Goal: Find specific page/section: Find specific page/section

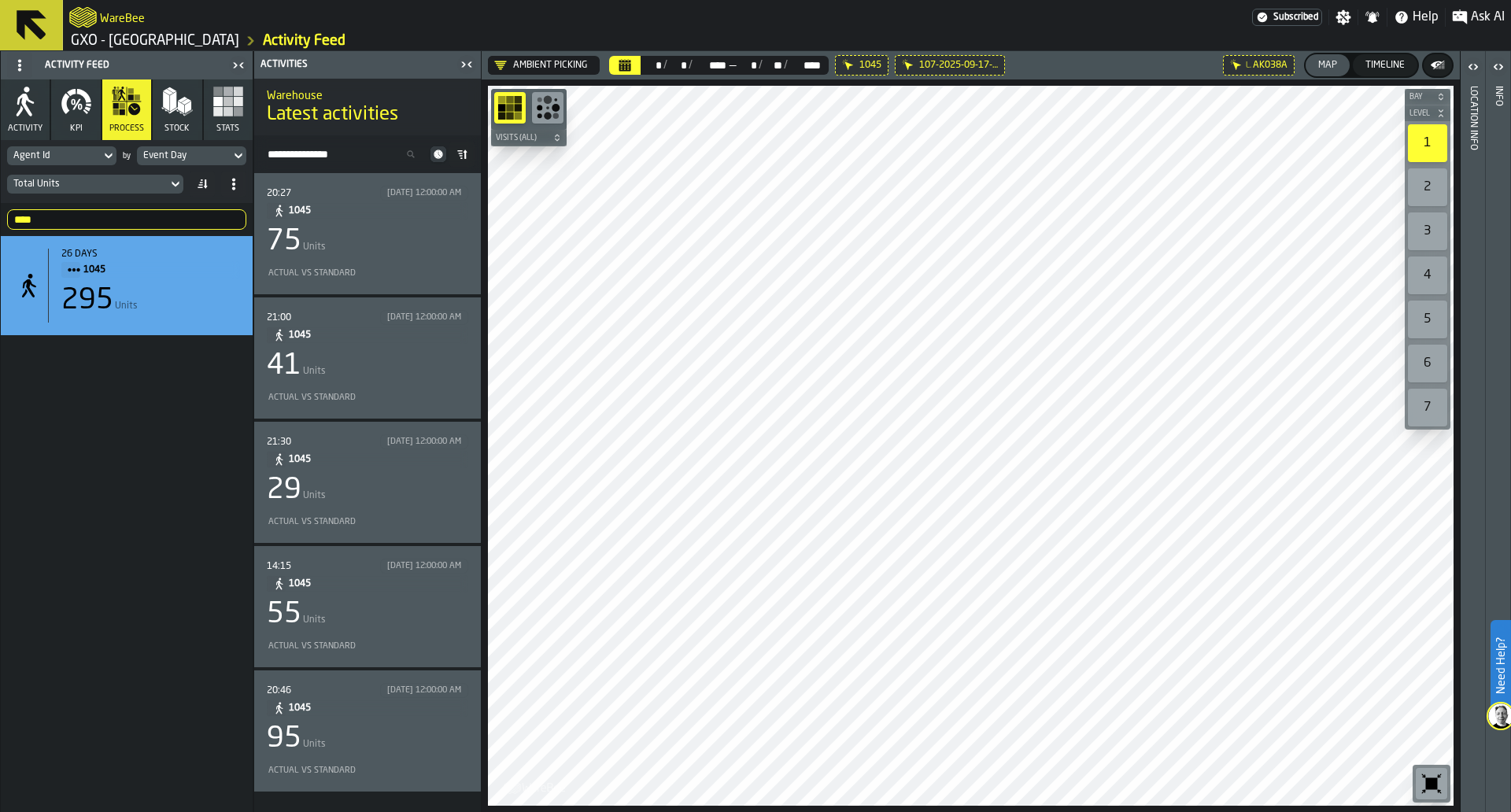
click at [411, 269] on div "Actual vs Standard" at bounding box center [364, 273] width 196 height 11
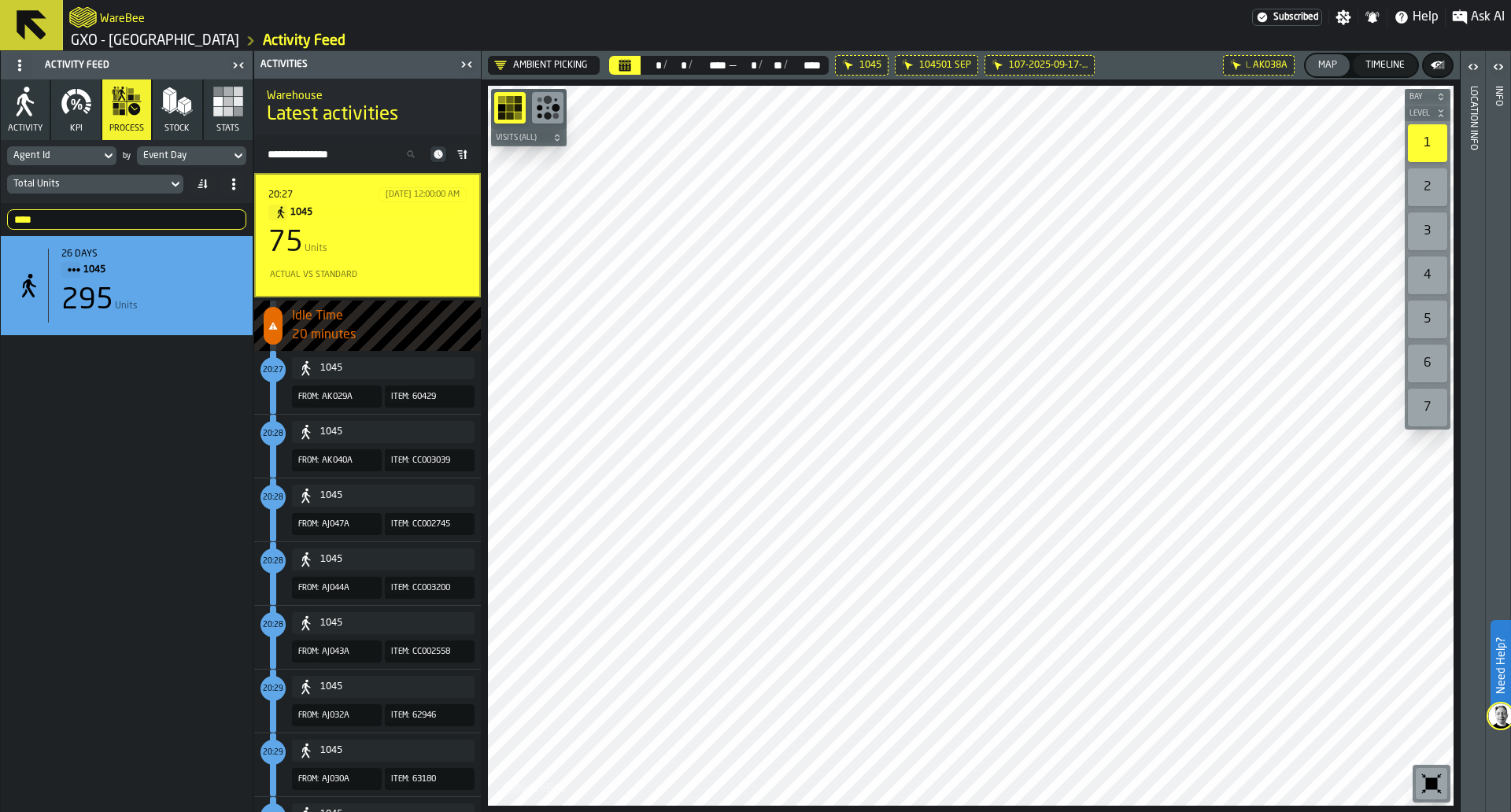
click at [137, 204] on div "**** 1045" at bounding box center [126, 220] width 252 height 33
click at [132, 209] on input "****" at bounding box center [126, 219] width 239 height 20
type input "**"
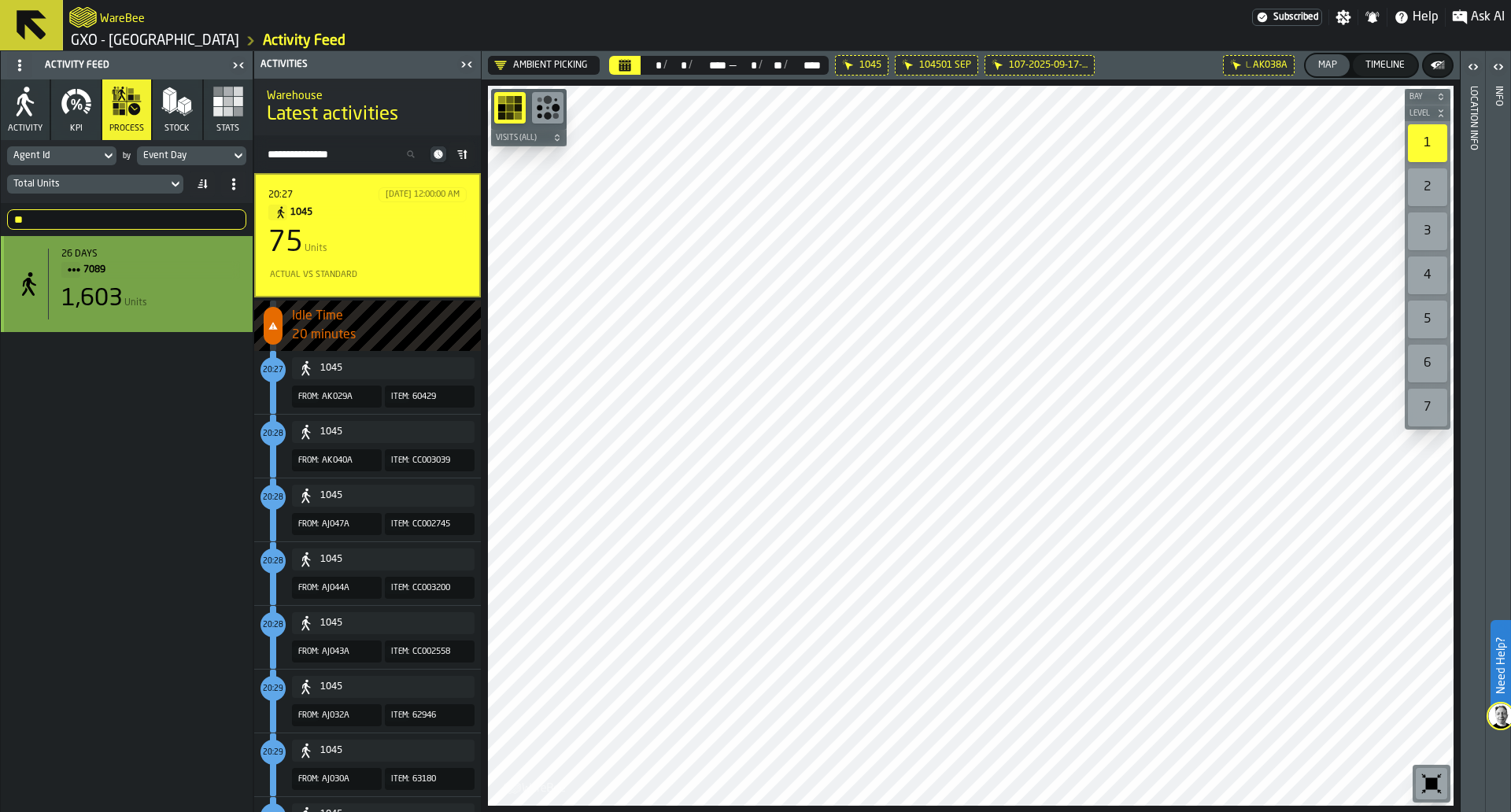
click at [187, 297] on div "1,603 Units" at bounding box center [150, 299] width 178 height 28
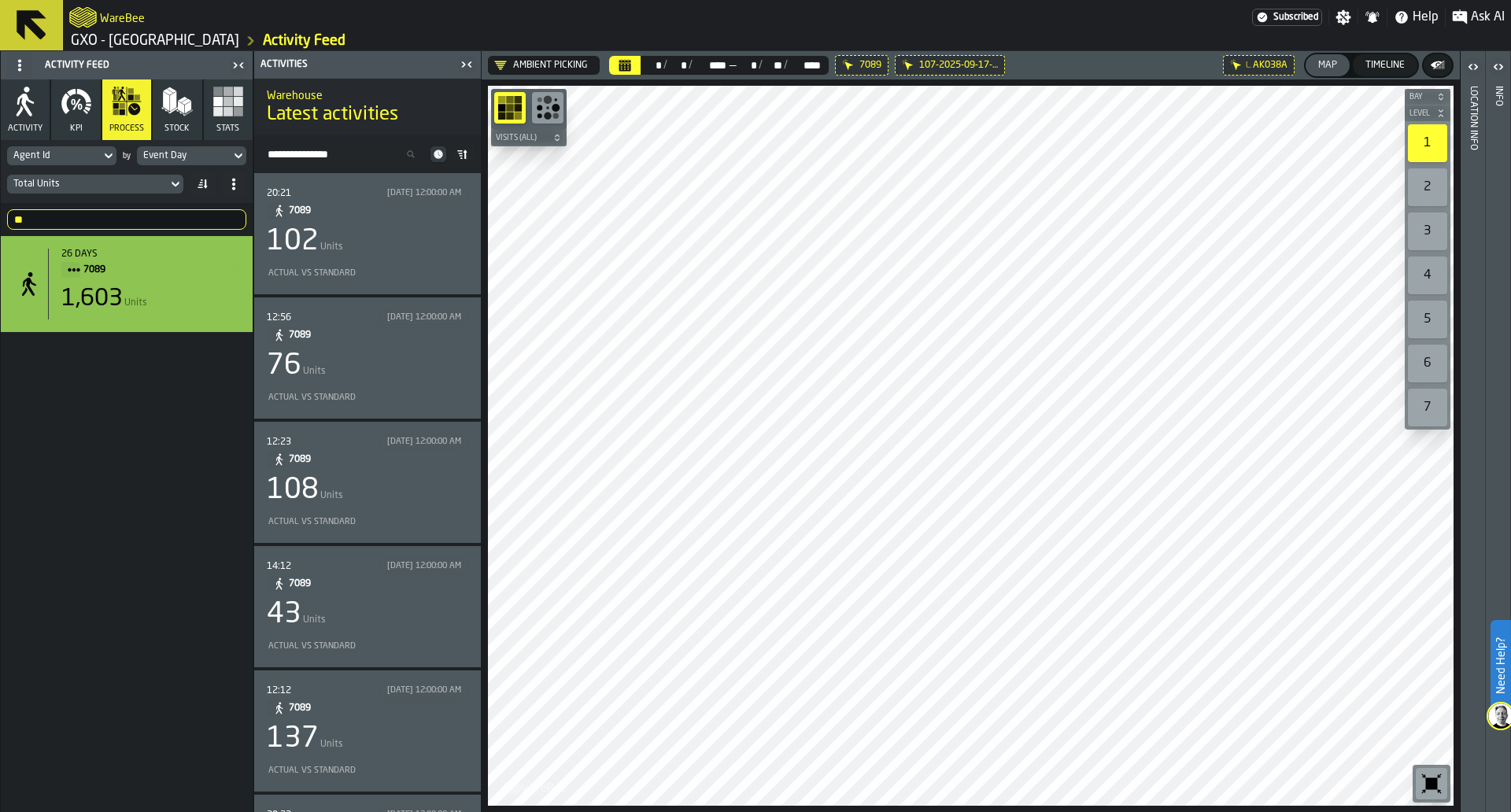
click at [171, 184] on icon at bounding box center [175, 184] width 15 height 19
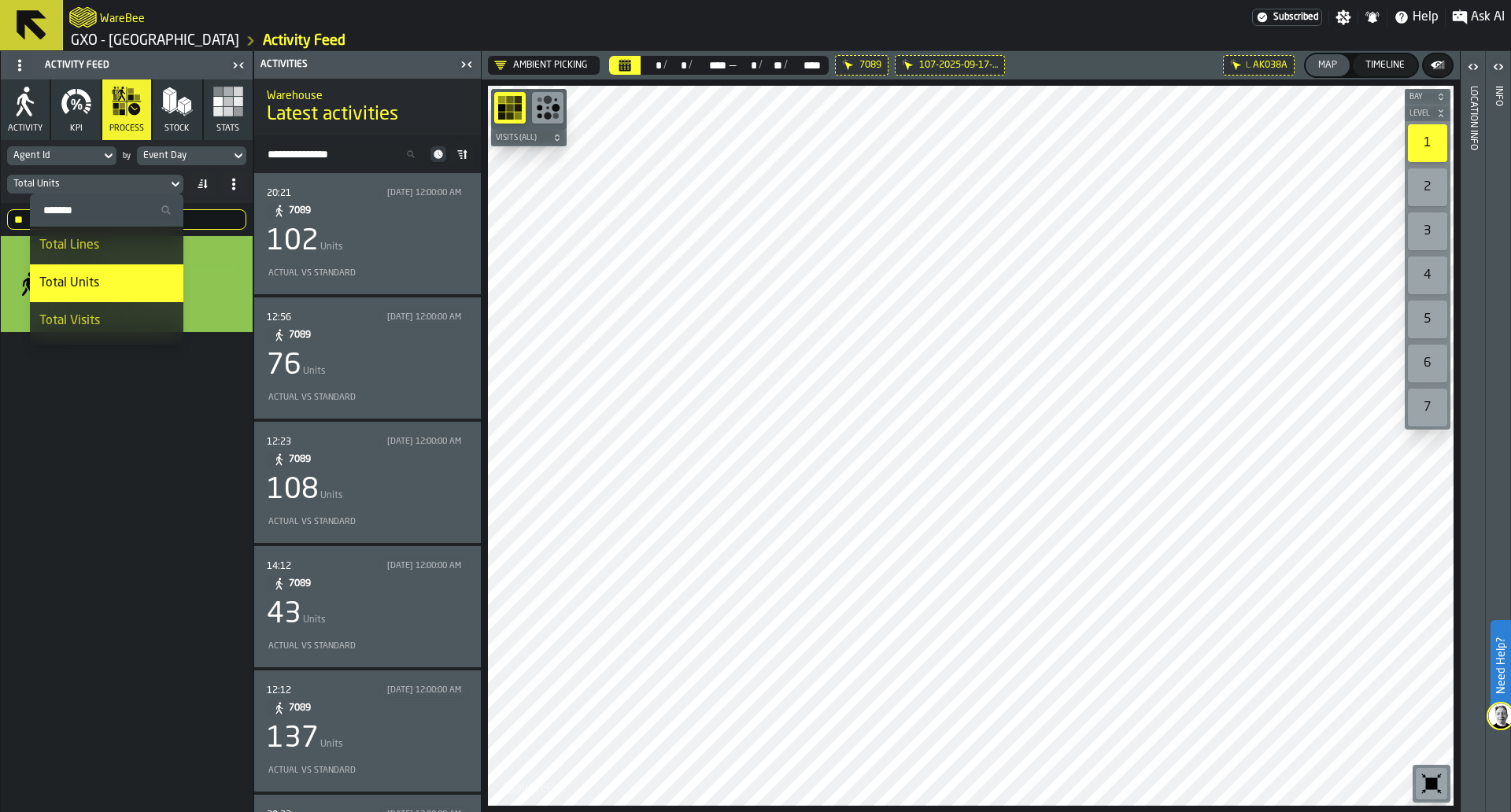
click at [411, 127] on div "Warehouse Latest activities" at bounding box center [367, 107] width 226 height 66
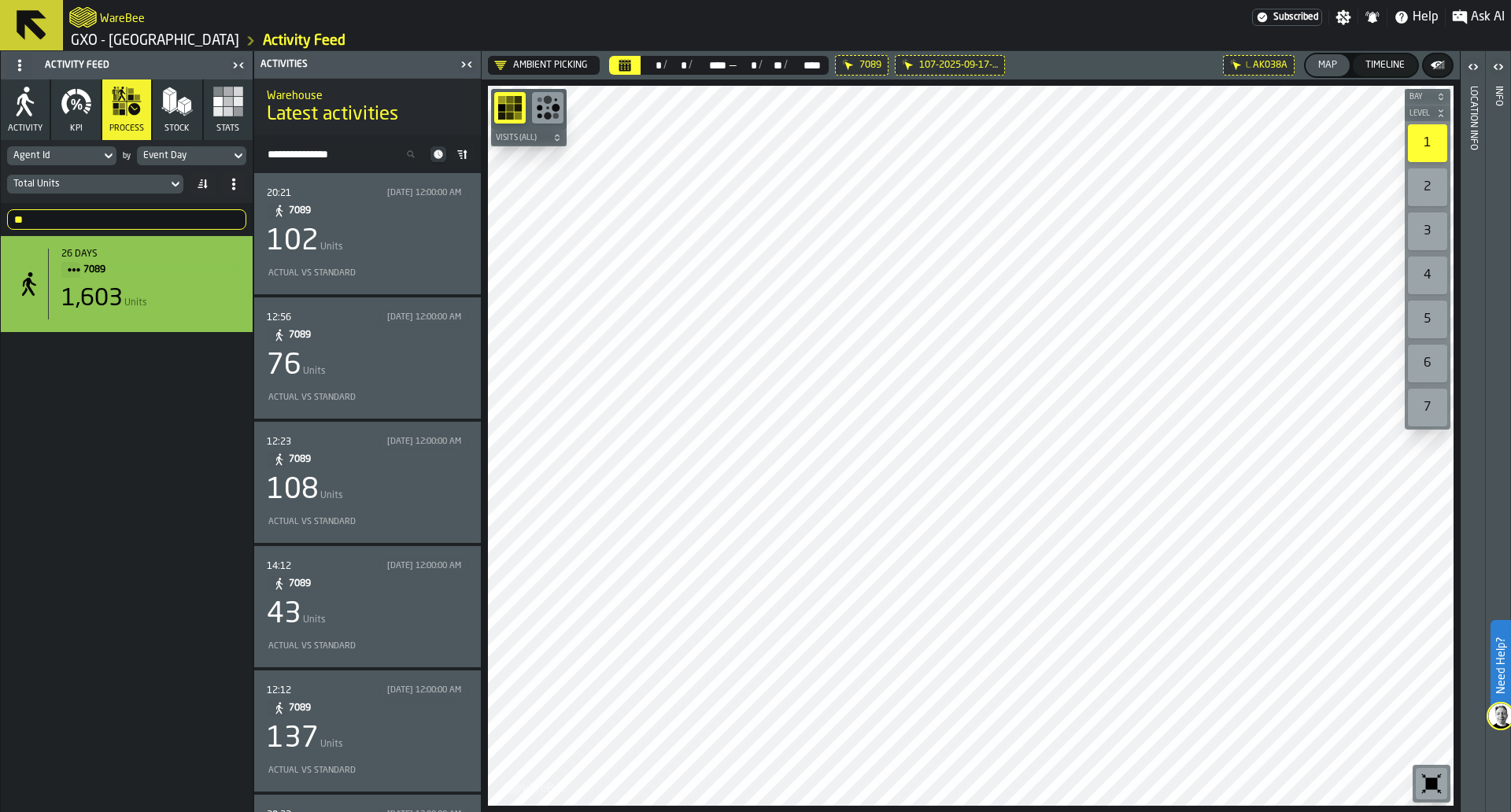
click at [376, 154] on input "Search Activity" at bounding box center [343, 153] width 167 height 20
type input "*"
click at [437, 153] on icon at bounding box center [437, 153] width 9 height 9
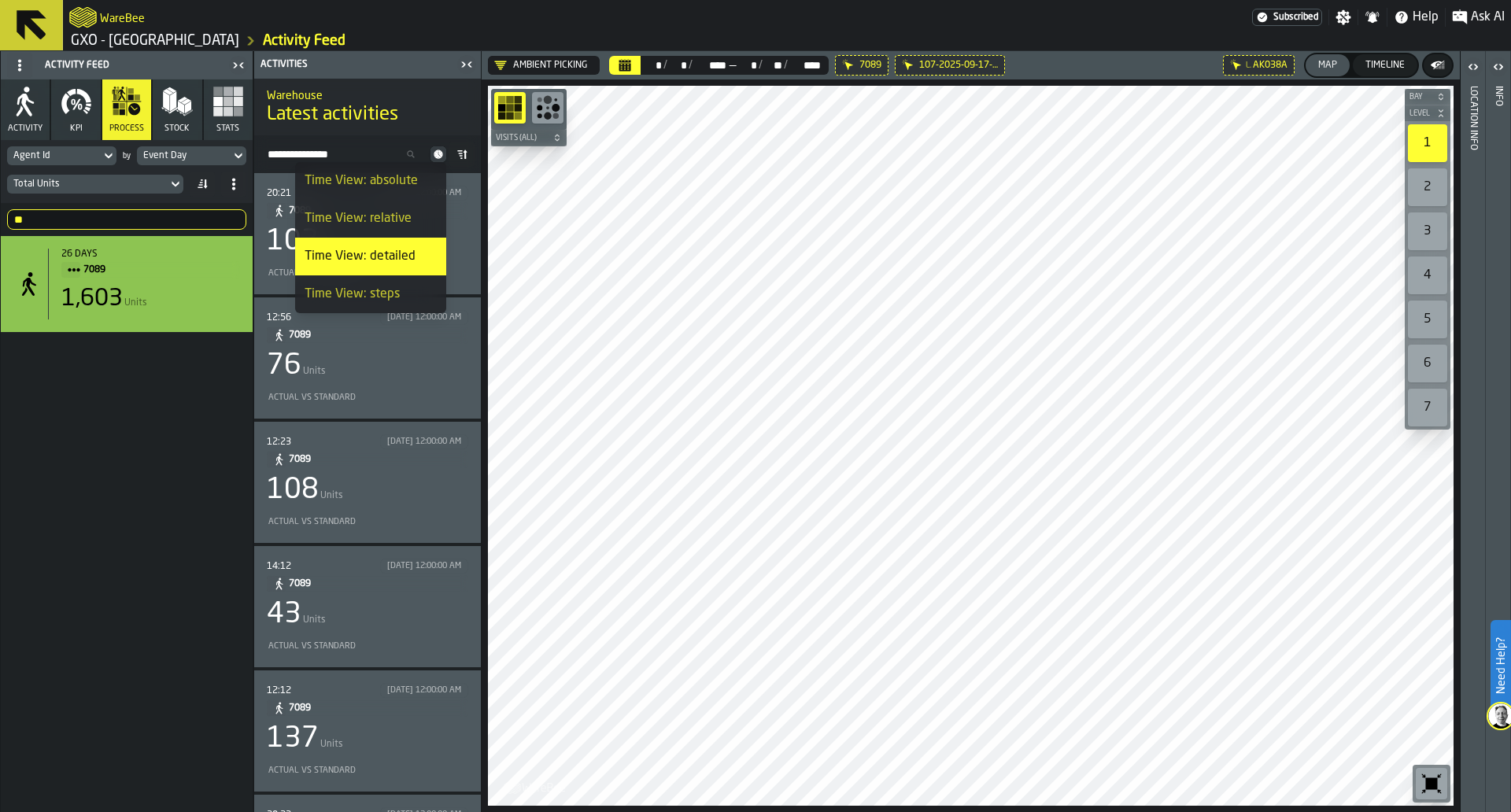
click at [411, 214] on div "Time View: relative" at bounding box center [370, 219] width 132 height 19
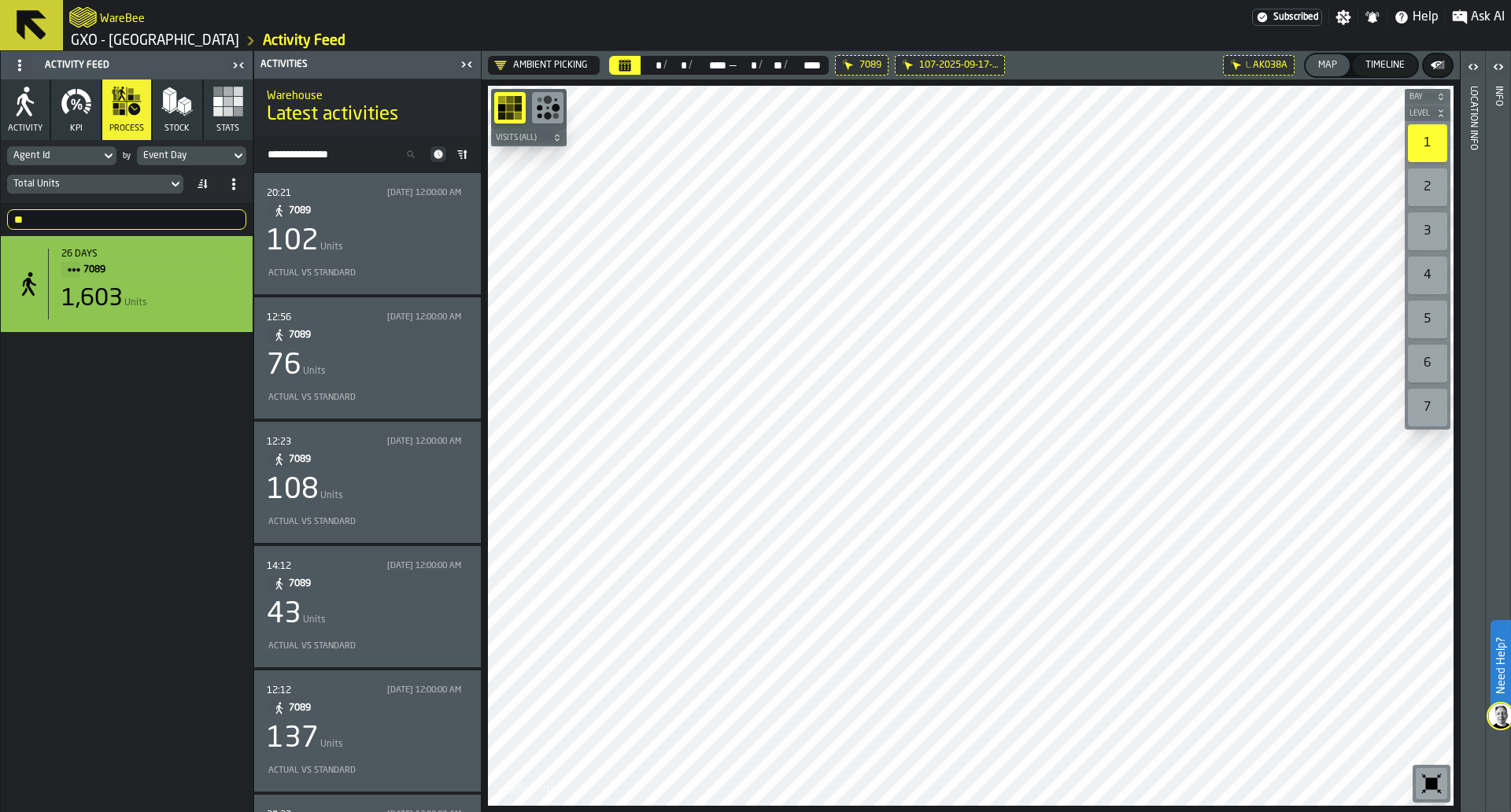
click at [436, 157] on icon at bounding box center [438, 154] width 15 height 15
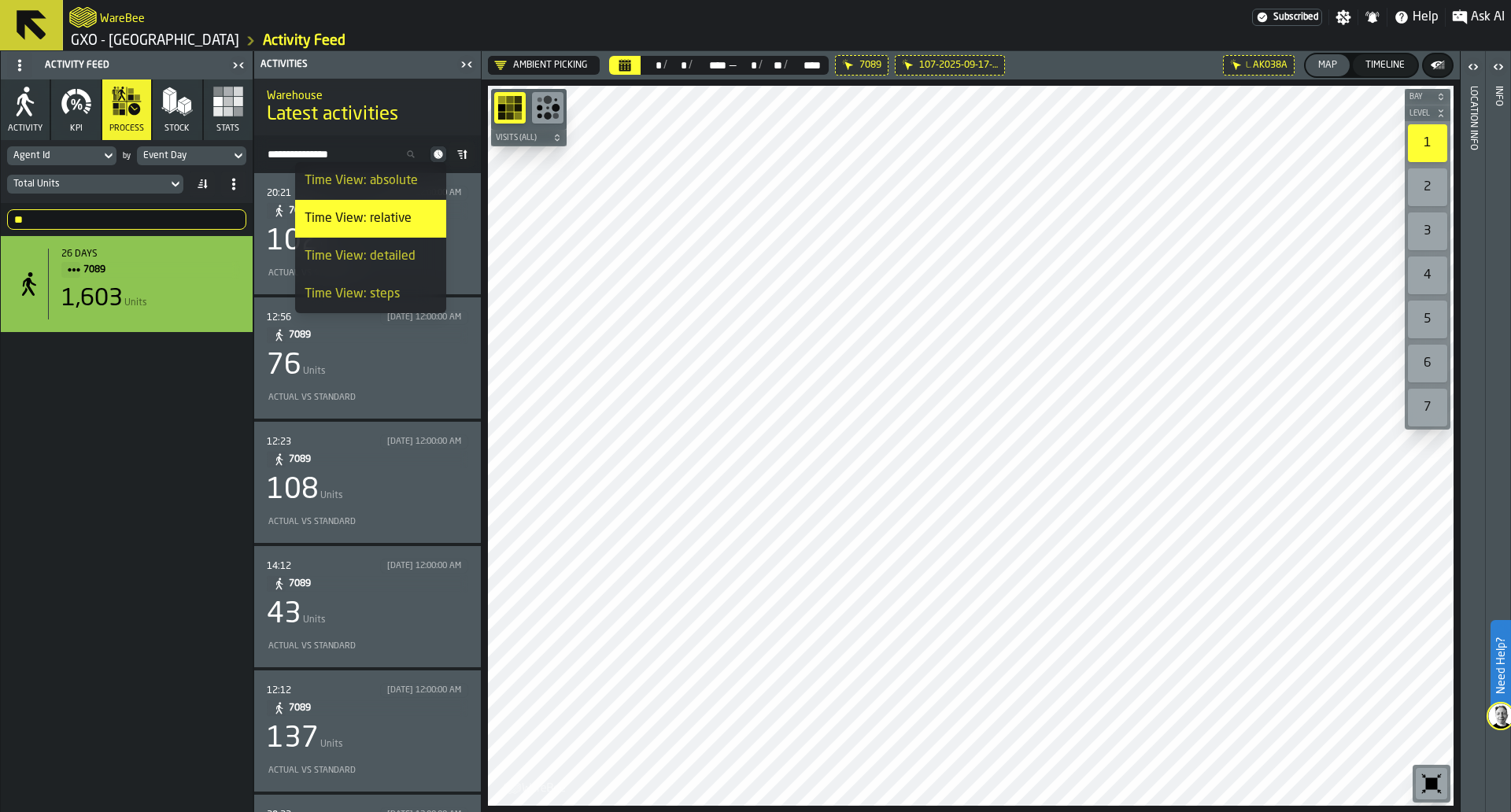
click at [424, 173] on div "Time View: absolute" at bounding box center [370, 181] width 132 height 19
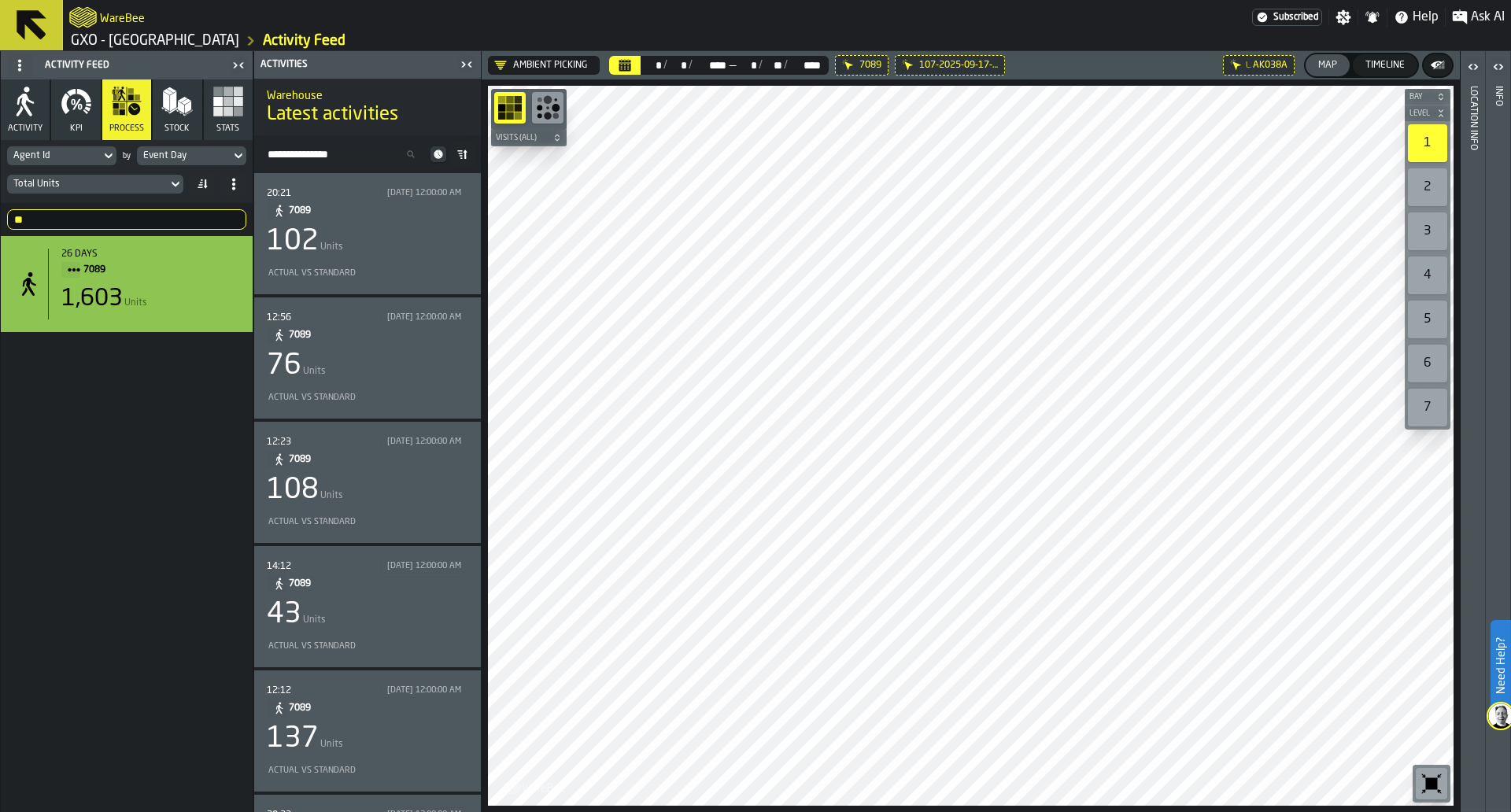
click at [432, 255] on div "102 Units" at bounding box center [367, 241] width 201 height 32
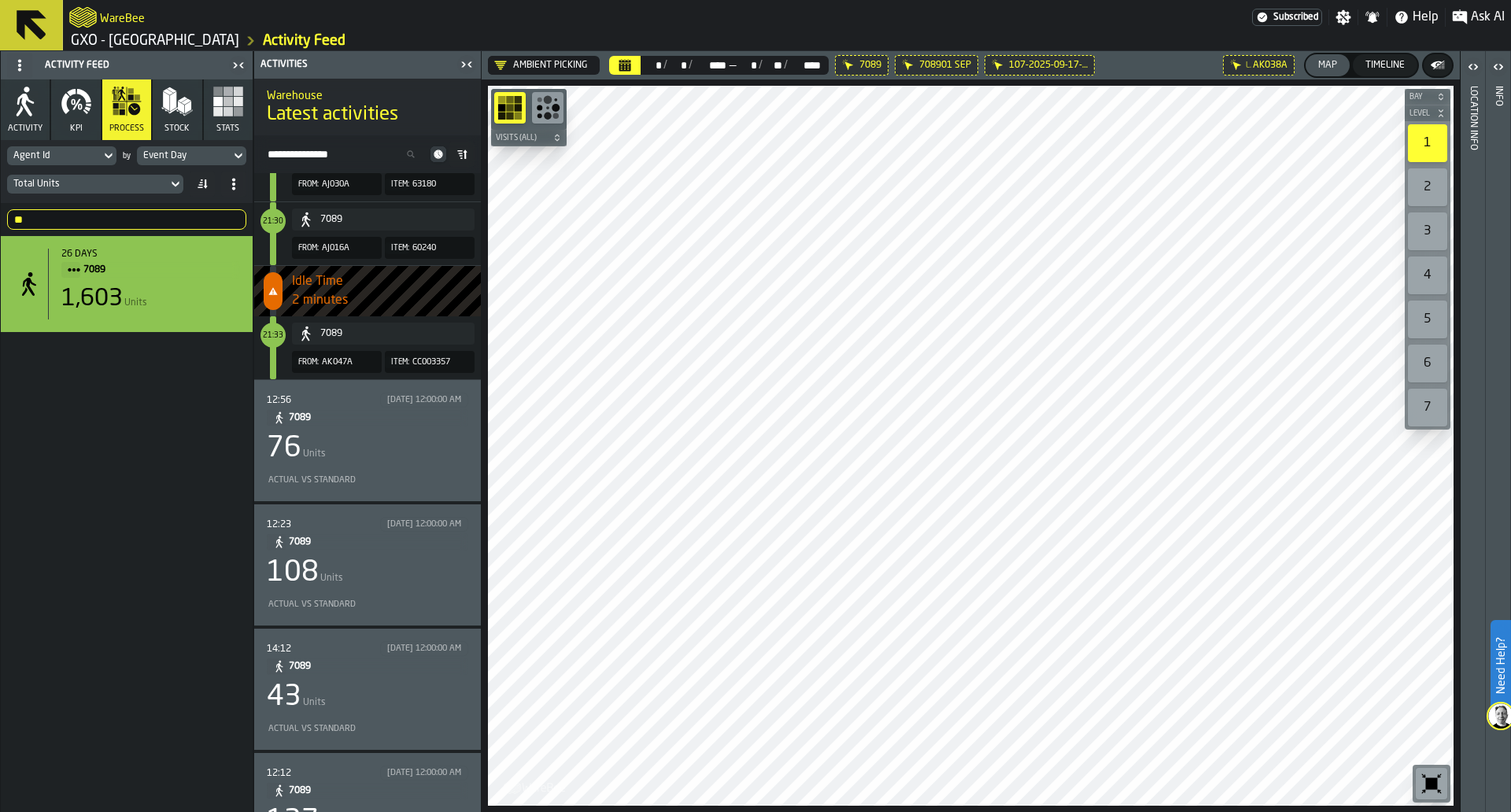
scroll to position [6737, 0]
click at [412, 437] on div "76 Units" at bounding box center [367, 447] width 201 height 32
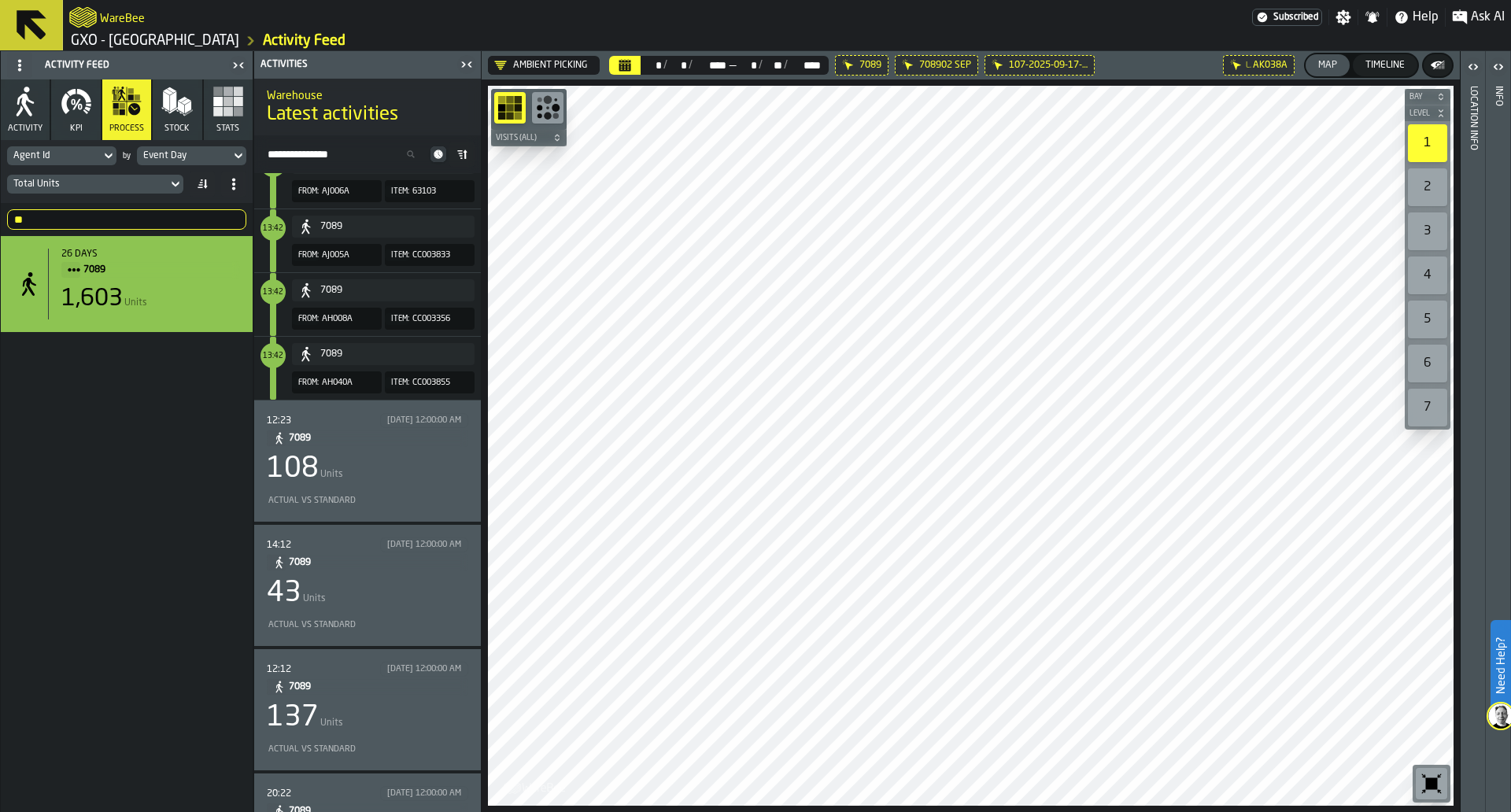
scroll to position [4986, 0]
click at [442, 148] on icon at bounding box center [438, 154] width 15 height 15
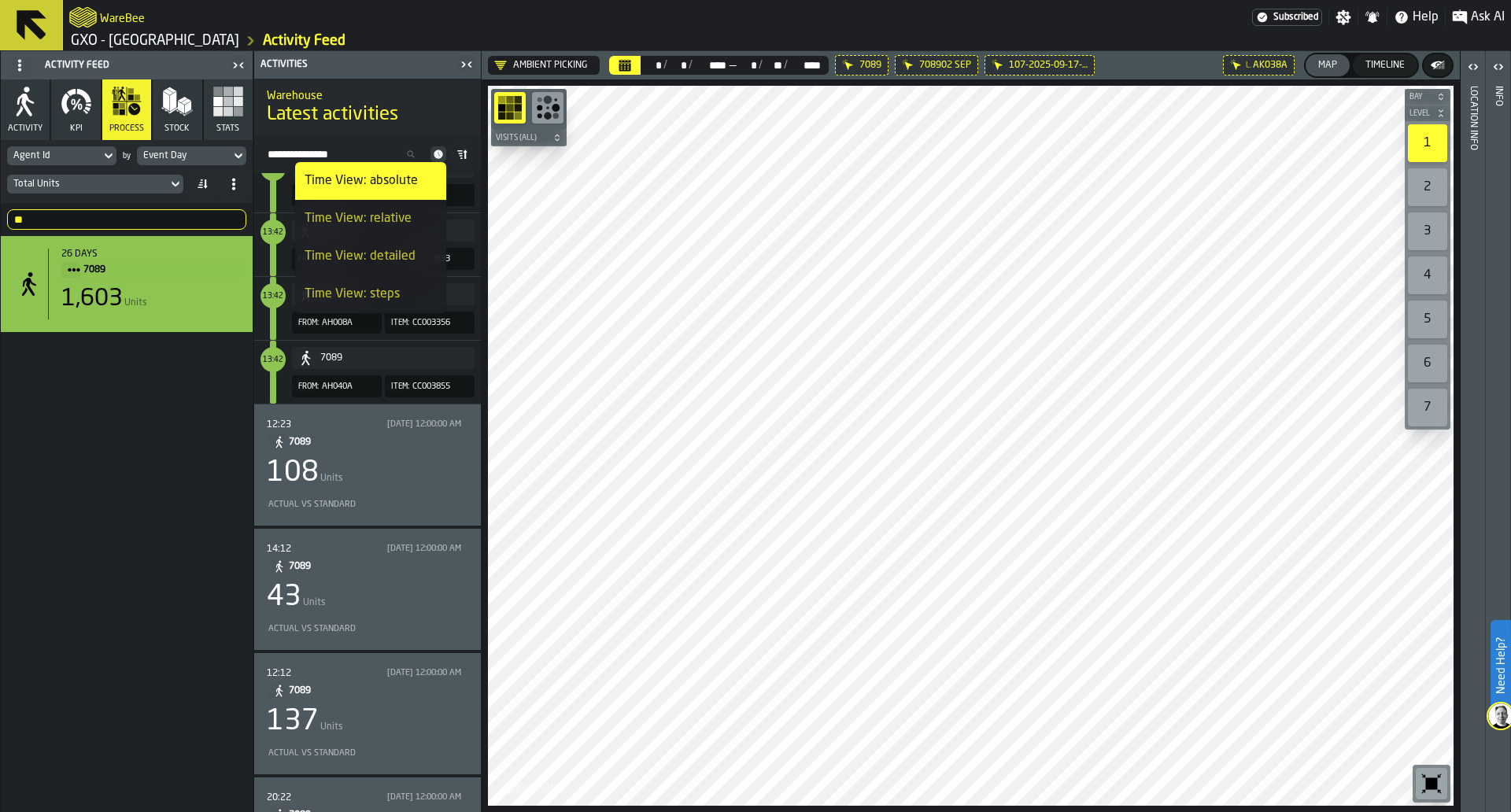
drag, startPoint x: 380, startPoint y: 272, endPoint x: 391, endPoint y: 294, distance: 24.6
click at [391, 294] on ul "Time View: absolute Time View: relative Time View: detailed Time View: steps" at bounding box center [370, 237] width 151 height 151
click at [391, 294] on div "Time View: steps" at bounding box center [370, 295] width 132 height 19
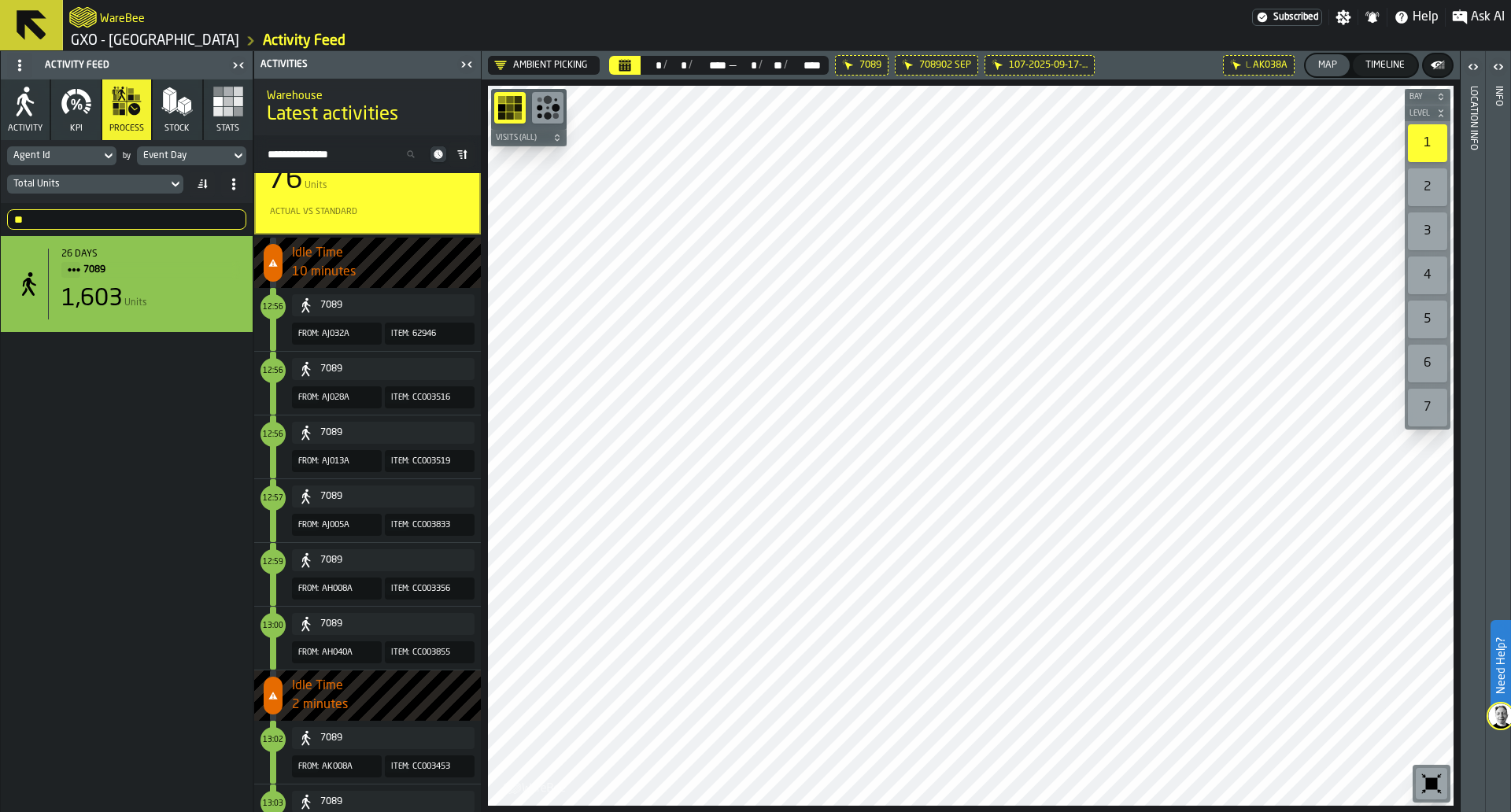
scroll to position [0, 0]
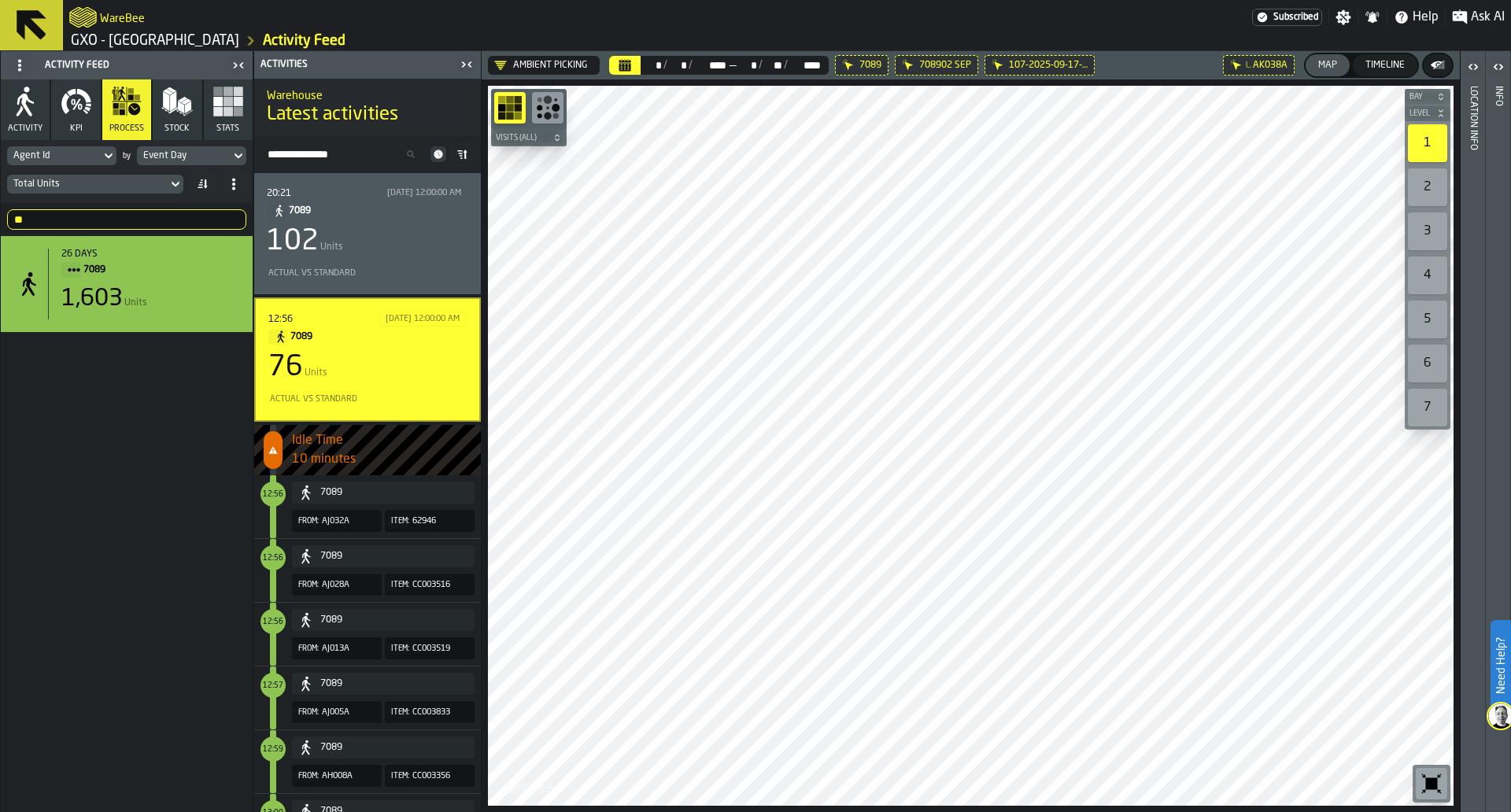
click at [439, 159] on icon at bounding box center [438, 154] width 15 height 15
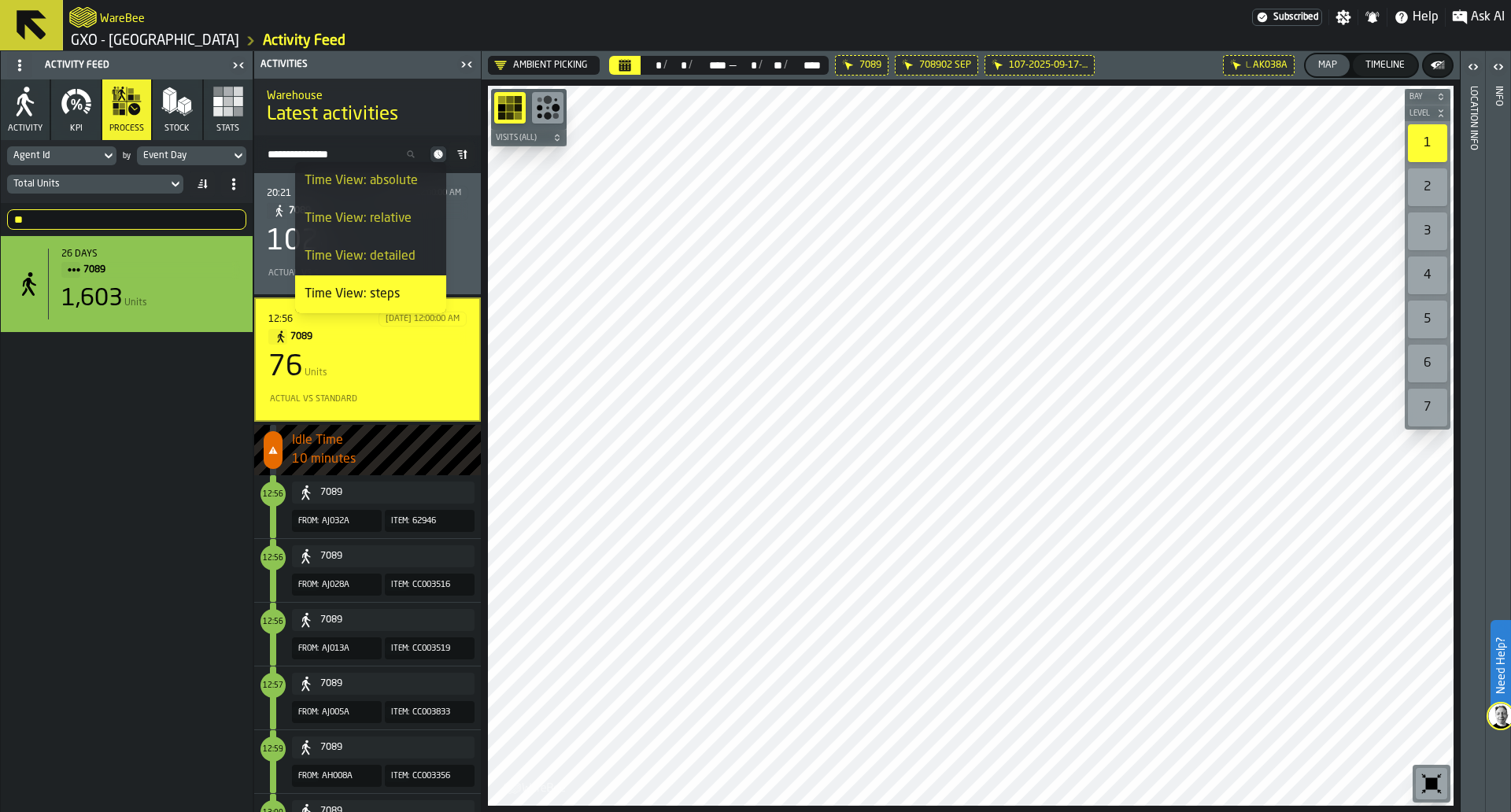
click at [394, 255] on div "Time View: detailed" at bounding box center [370, 256] width 132 height 19
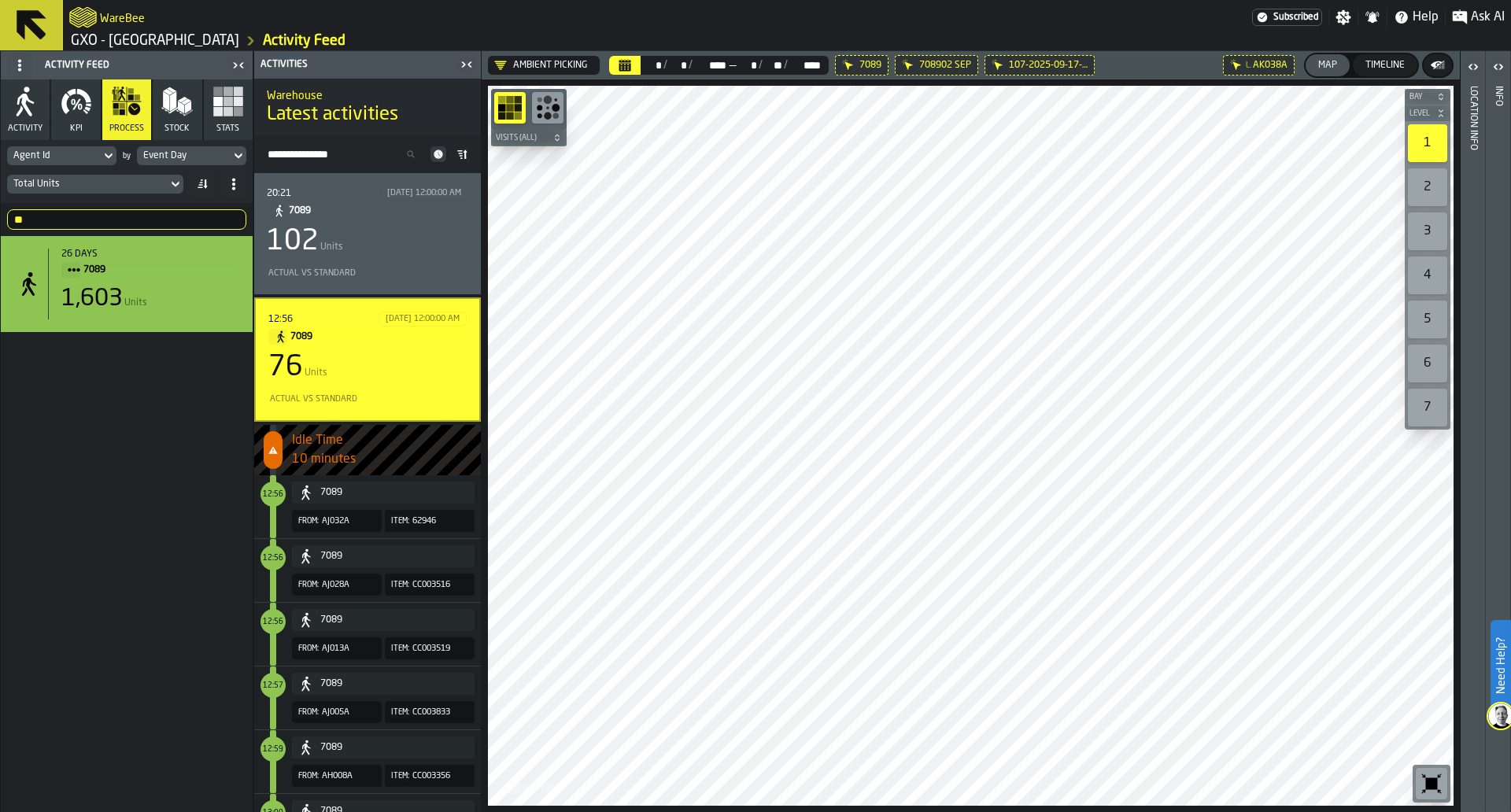
click at [1419, 791] on icon "button-toolbar-undefined" at bounding box center [1431, 783] width 25 height 25
click at [541, 130] on button "Visits (All)" at bounding box center [529, 138] width 75 height 15
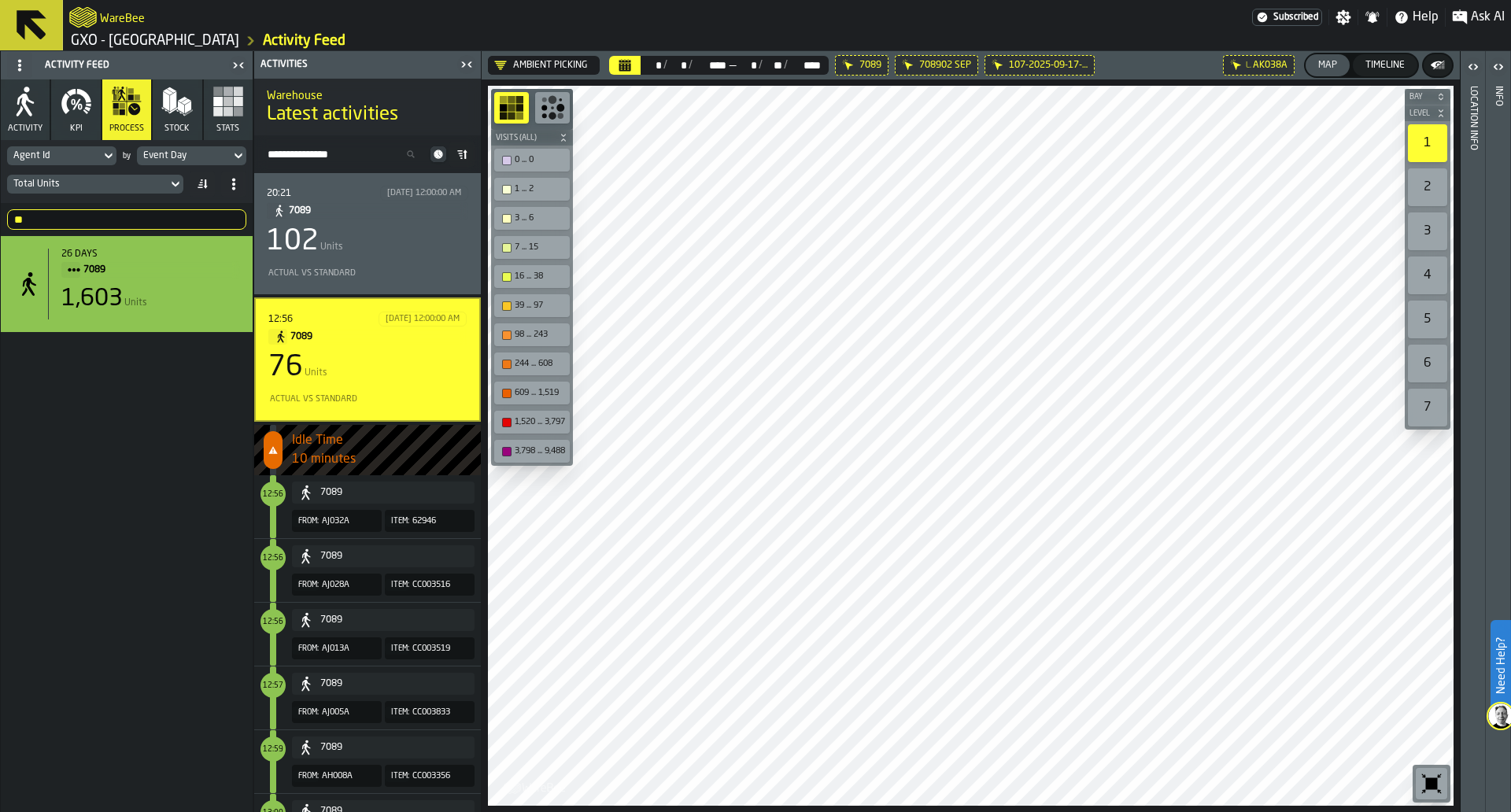
click at [541, 130] on button "Visits (All)" at bounding box center [532, 138] width 82 height 15
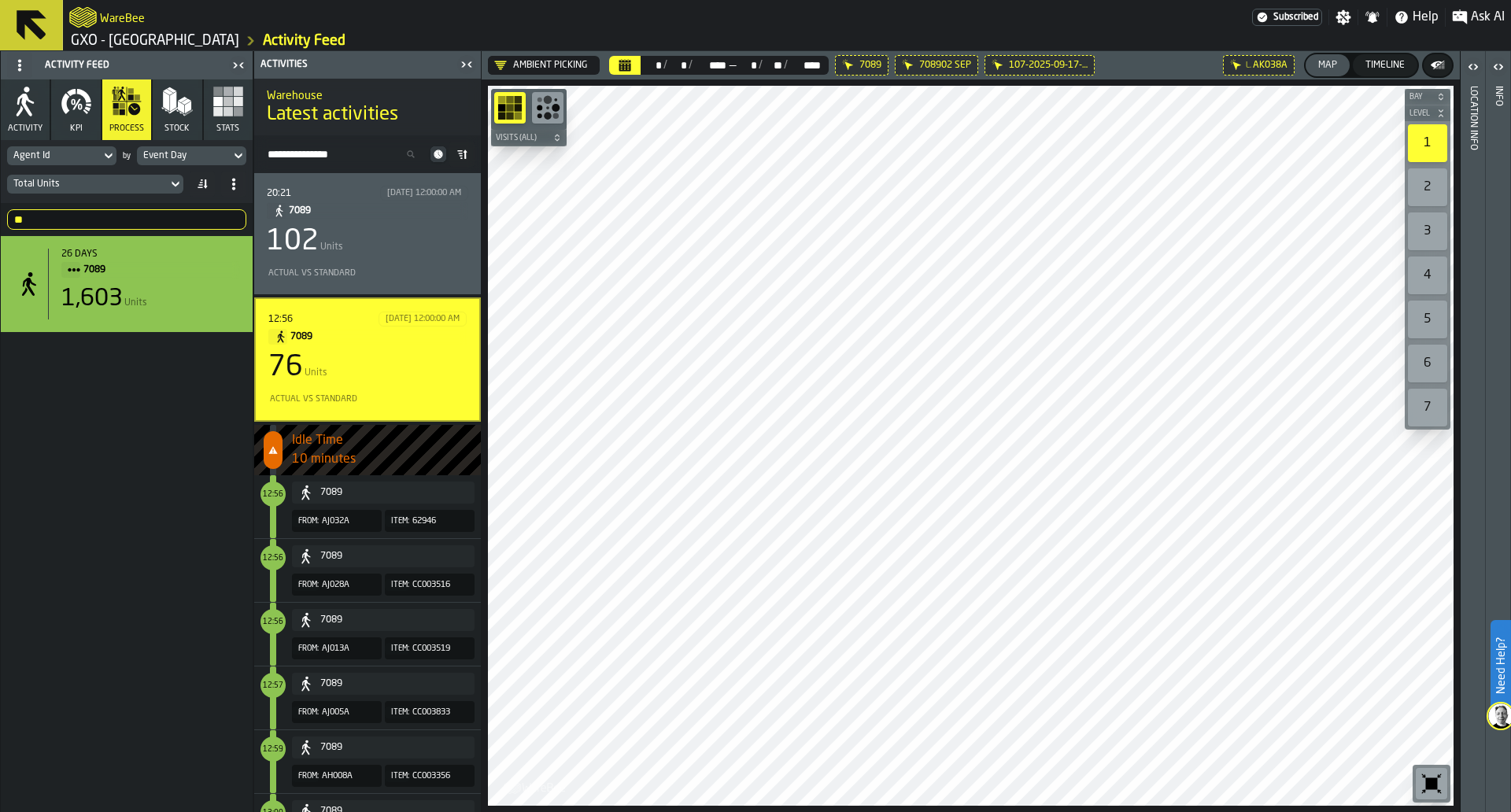
click at [543, 112] on icon "button-toolbar-undefined" at bounding box center [547, 108] width 25 height 25
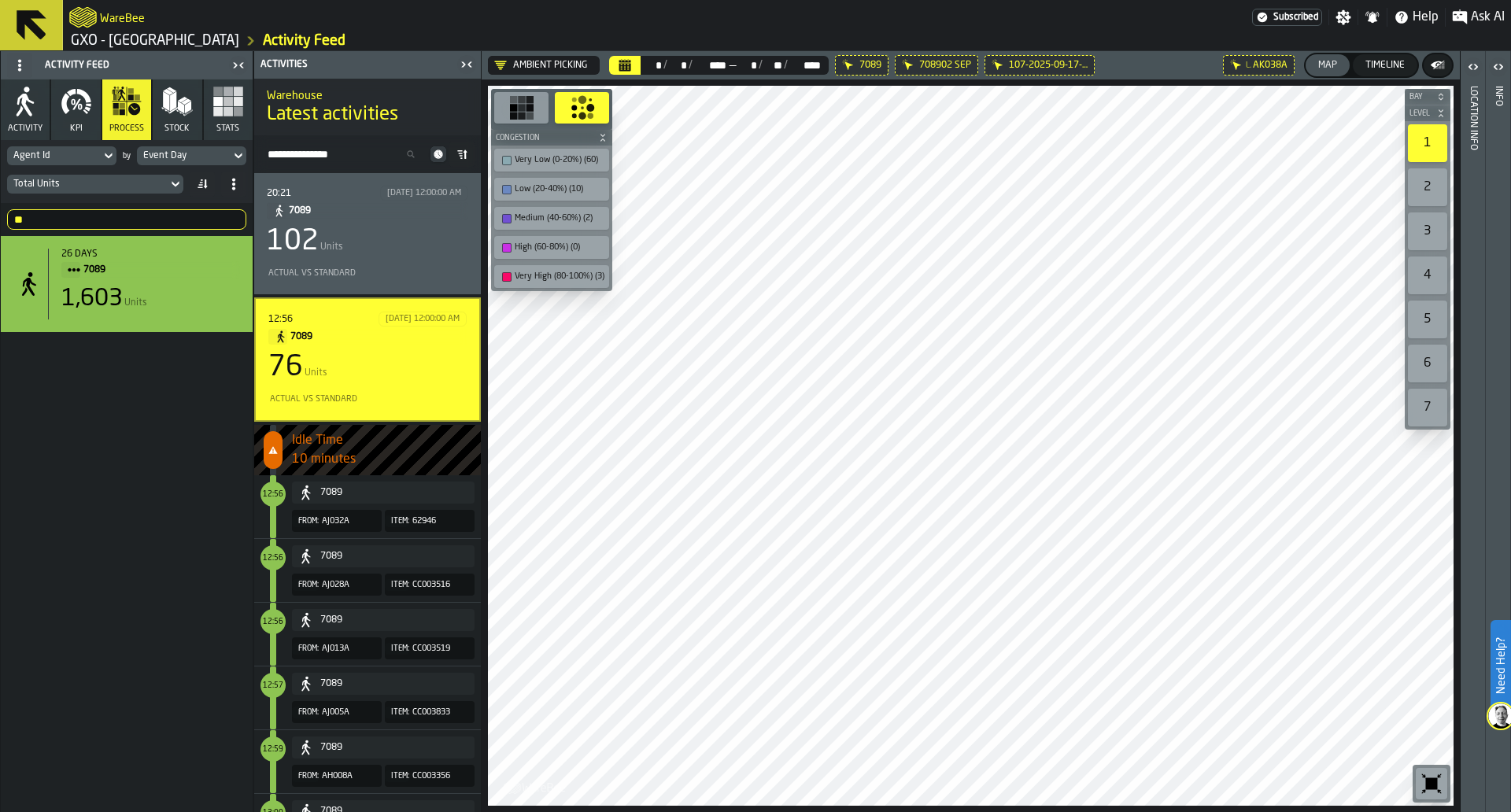
click at [1368, 70] on div "Timeline" at bounding box center [1385, 65] width 52 height 11
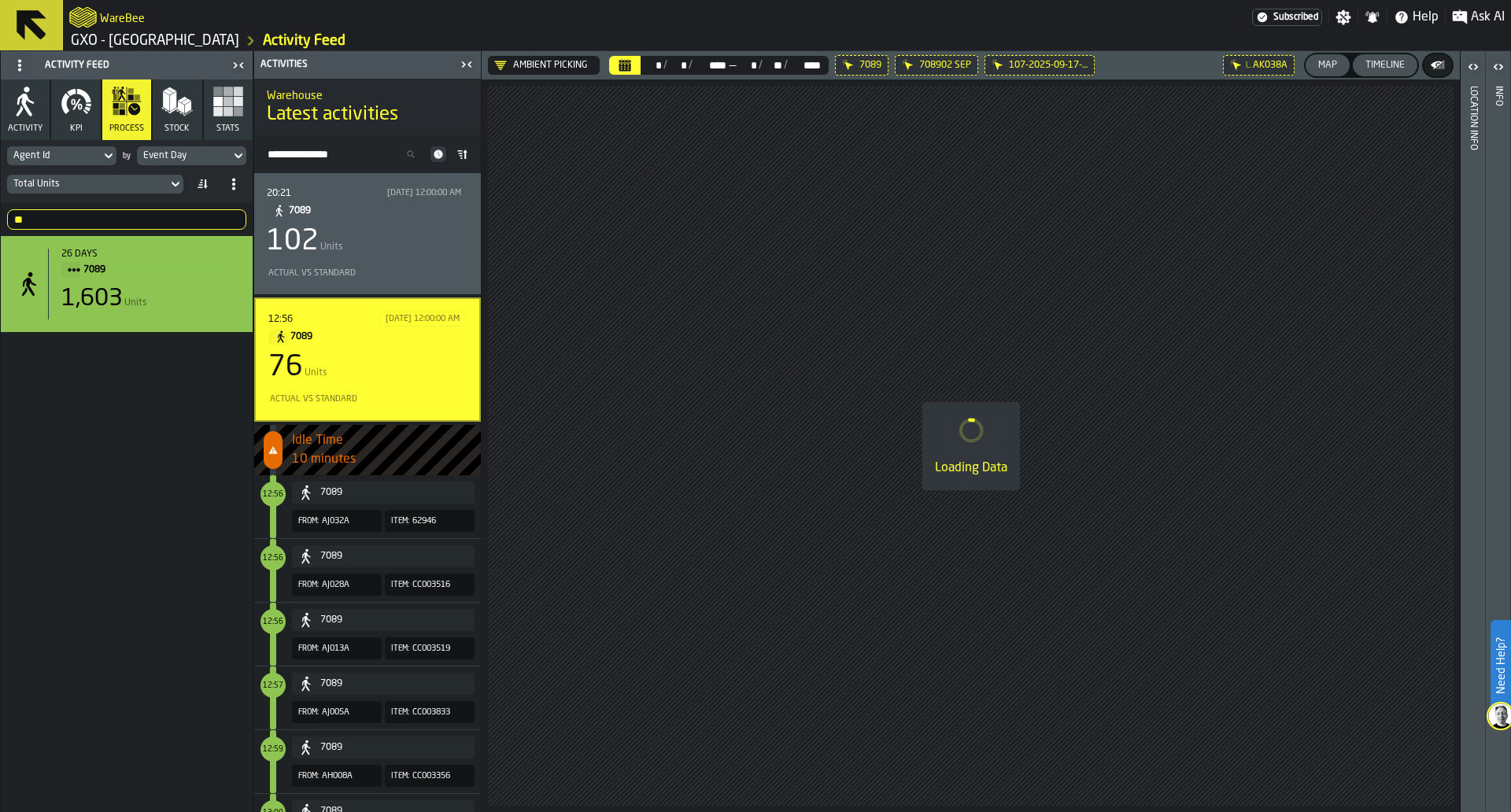
click at [1337, 69] on div "Map" at bounding box center [1327, 65] width 32 height 11
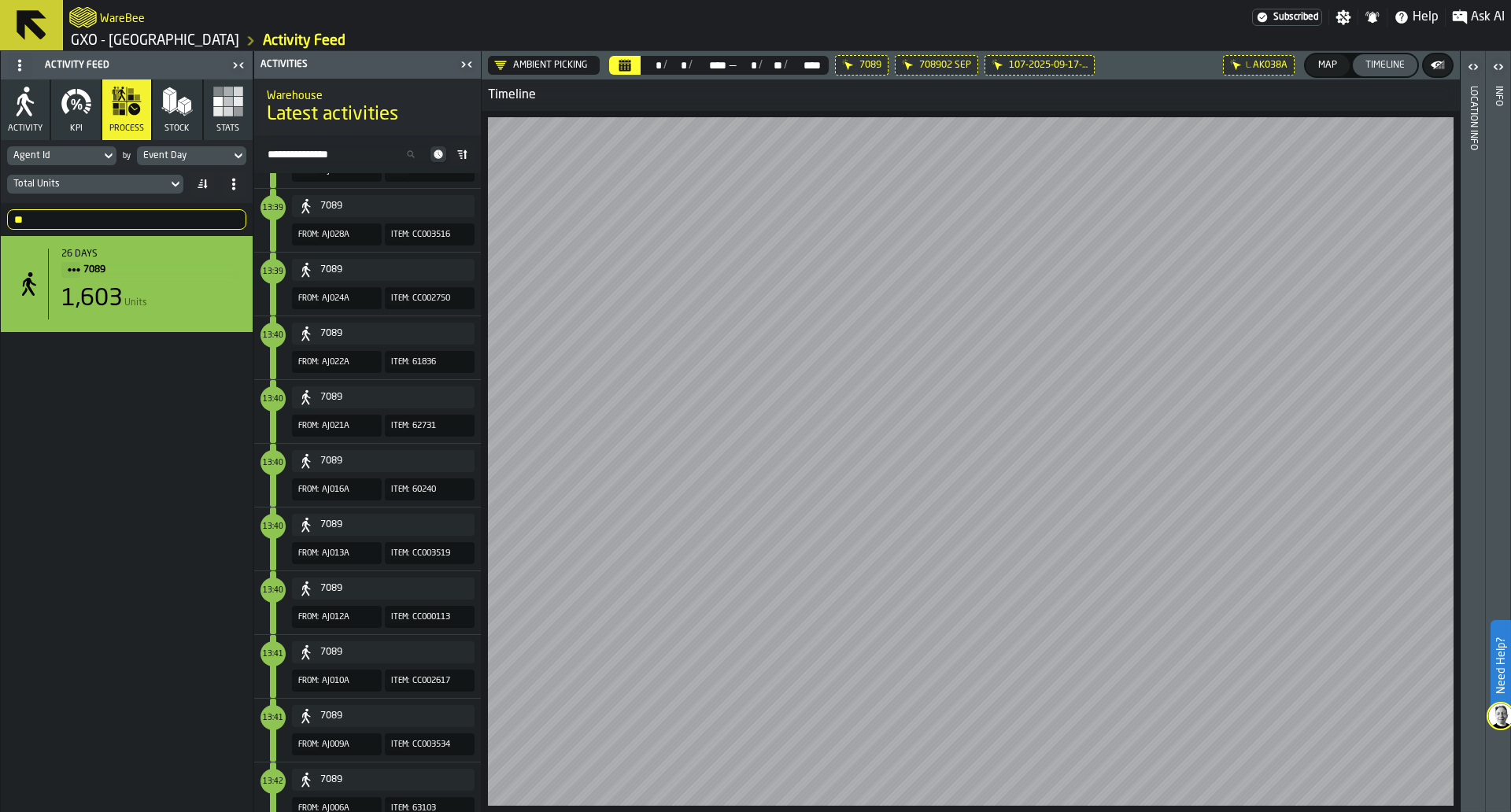
scroll to position [4249, 0]
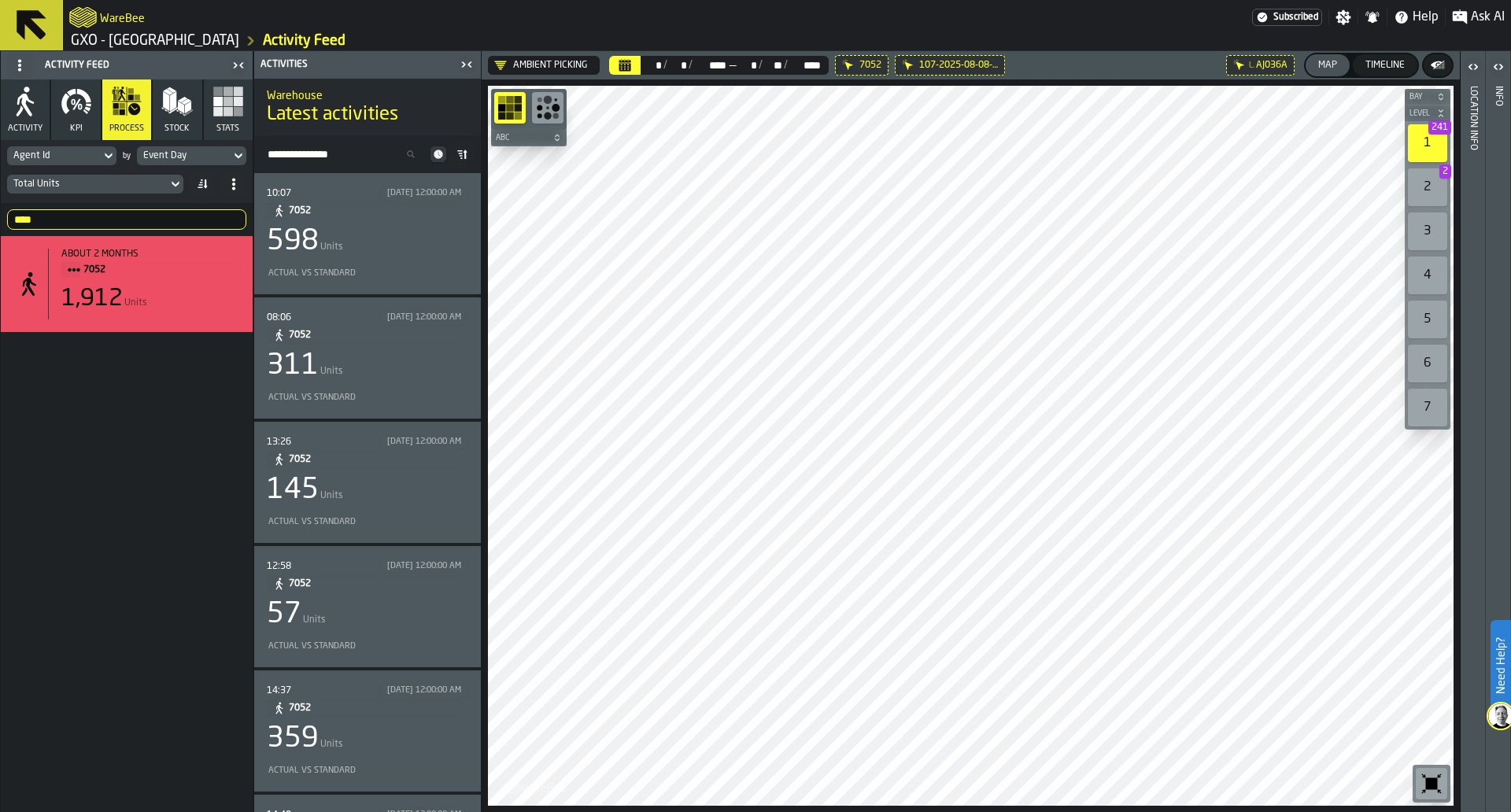
click at [156, 212] on input "****" at bounding box center [126, 219] width 239 height 20
type input "****"
